Goal: Task Accomplishment & Management: Manage account settings

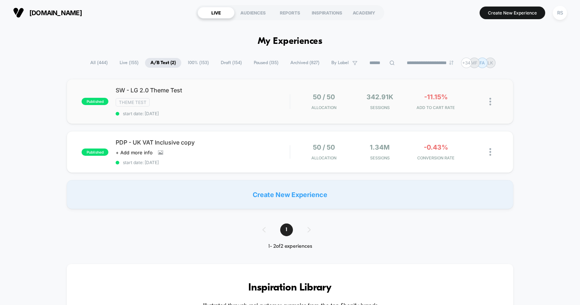
click at [246, 97] on div "SW - LG 2.0 Theme Test Theme Test start date: [DATE]" at bounding box center [203, 102] width 174 height 30
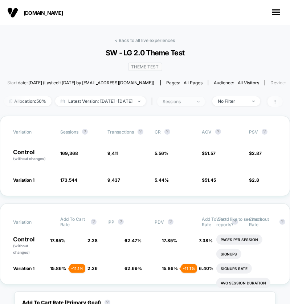
scroll to position [0, 129]
click at [196, 103] on span "sessions" at bounding box center [181, 102] width 48 height 10
click at [177, 102] on div "sessions" at bounding box center [176, 101] width 29 height 5
click at [181, 101] on div "sessions" at bounding box center [176, 101] width 29 height 5
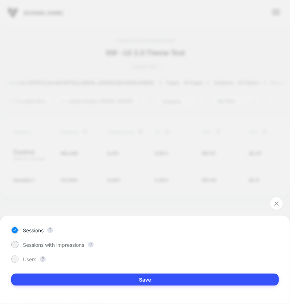
click at [29, 259] on span "Users" at bounding box center [29, 260] width 13 height 6
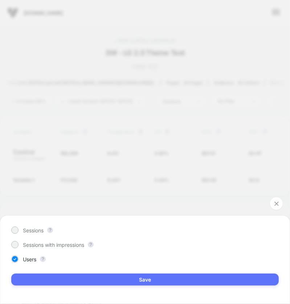
click at [79, 282] on button "Save" at bounding box center [144, 280] width 267 height 12
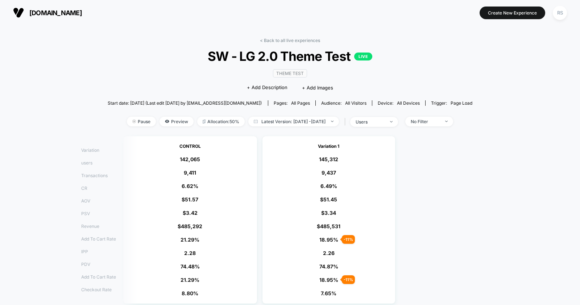
click at [156, 43] on div "< Back to all live experiences SW - LG 2.0 Theme Test LIVE Theme Test Click to …" at bounding box center [290, 87] width 365 height 99
click at [157, 55] on span "SW - LG 2.0 Theme Test LIVE" at bounding box center [290, 56] width 328 height 15
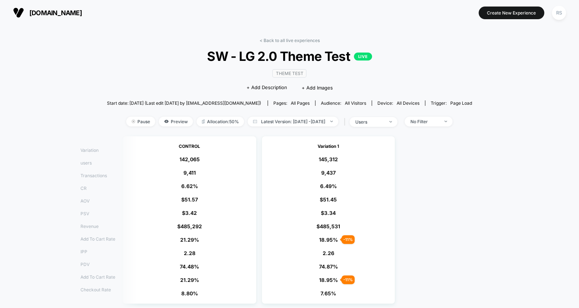
drag, startPoint x: 294, startPoint y: 102, endPoint x: 276, endPoint y: 51, distance: 53.3
click at [294, 102] on span "all pages" at bounding box center [300, 102] width 19 height 5
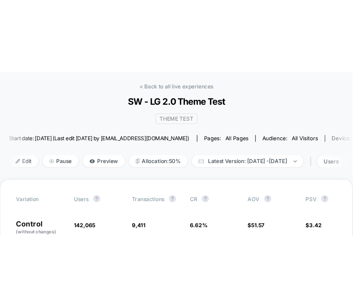
scroll to position [29, 0]
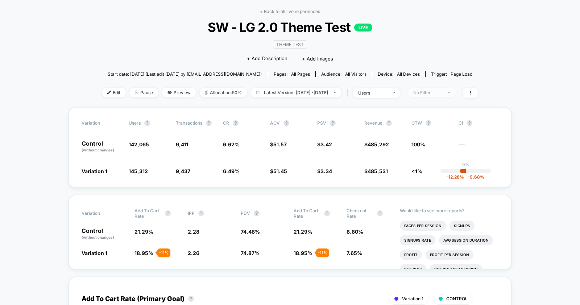
click at [435, 92] on div "No Filter" at bounding box center [427, 92] width 29 height 5
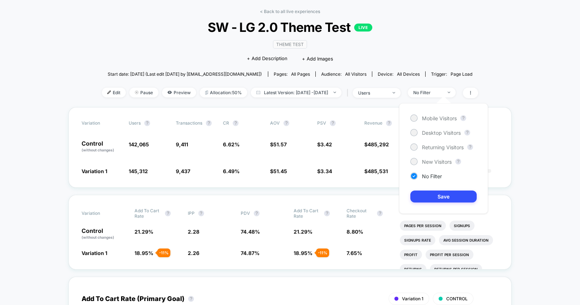
click at [427, 165] on div "Mobile Visitors ? Desktop Visitors ? Returning Visitors ? New Visitors ? No Fil…" at bounding box center [443, 158] width 89 height 111
click at [424, 161] on span "New Visitors" at bounding box center [437, 162] width 30 height 6
click at [440, 195] on button "Save" at bounding box center [443, 197] width 66 height 12
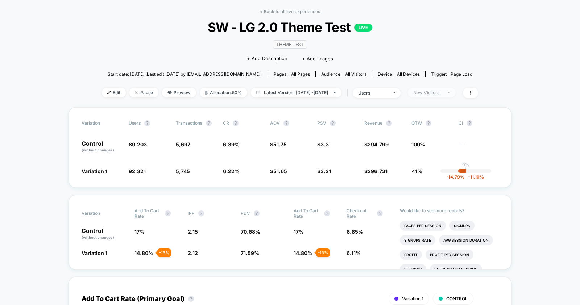
click at [447, 94] on span "New Visitors" at bounding box center [432, 93] width 48 height 10
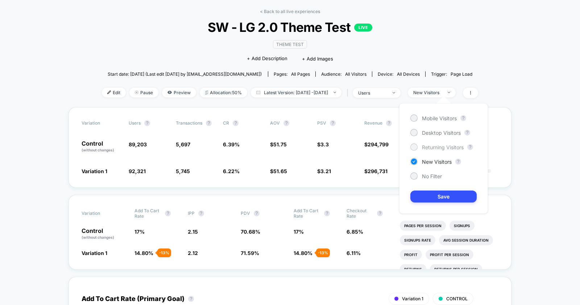
click at [434, 148] on span "Returning Visitors" at bounding box center [443, 147] width 42 height 6
click at [435, 198] on button "Save" at bounding box center [443, 197] width 66 height 12
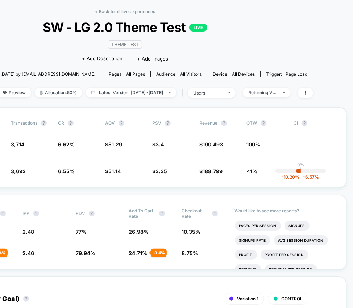
scroll to position [29, 104]
click at [277, 90] on div "Returning Visitors" at bounding box center [262, 92] width 29 height 5
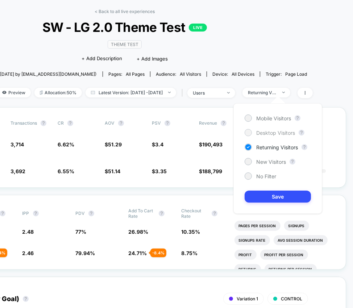
click at [275, 129] on div "Desktop Visitors" at bounding box center [270, 132] width 50 height 7
click at [259, 198] on button "Save" at bounding box center [278, 197] width 66 height 12
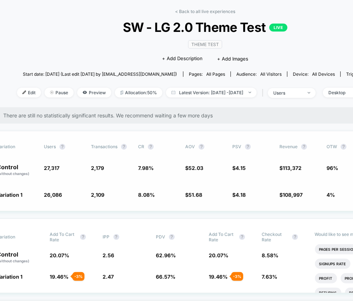
scroll to position [29, 27]
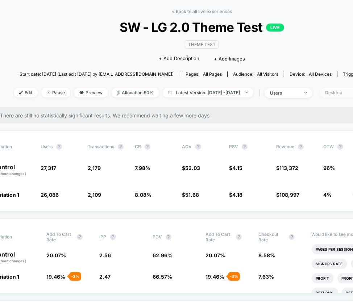
click at [343, 91] on div "Desktop" at bounding box center [339, 92] width 29 height 5
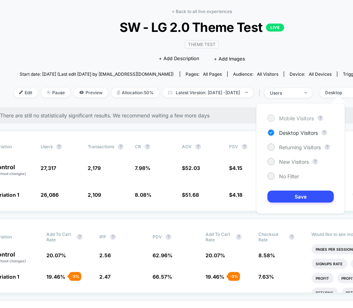
click at [293, 115] on div "Mobile Visitors" at bounding box center [291, 118] width 46 height 7
click at [282, 196] on button "Save" at bounding box center [301, 197] width 66 height 12
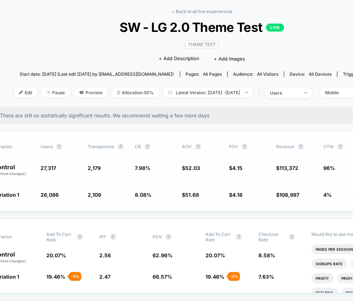
scroll to position [29, 0]
